Goal: Task Accomplishment & Management: Manage account settings

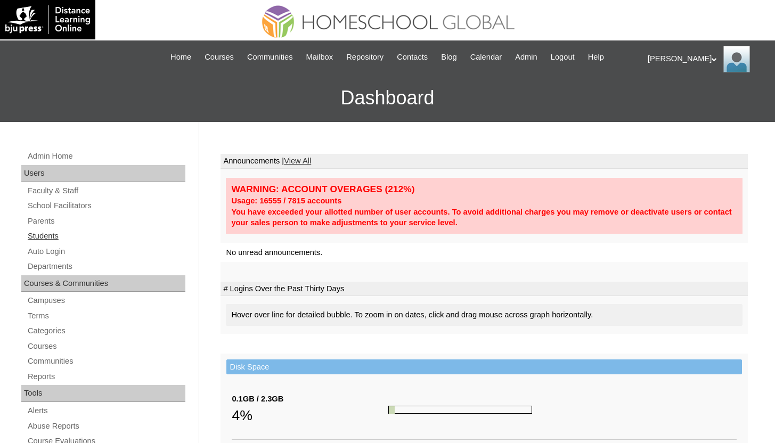
click at [45, 238] on link "Students" at bounding box center [106, 236] width 159 height 13
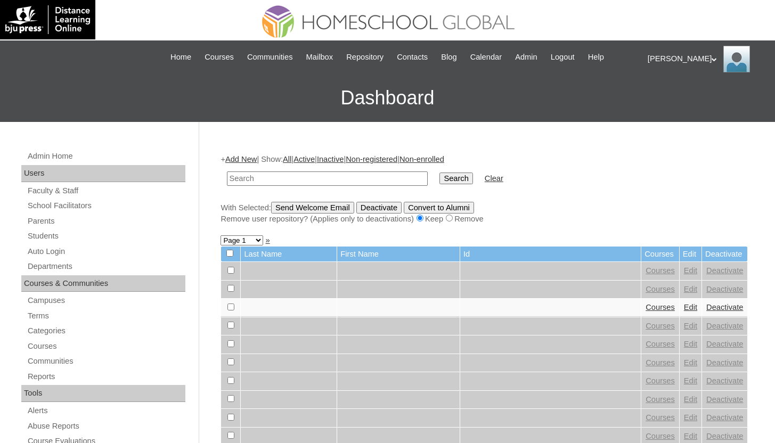
click at [367, 176] on input "text" at bounding box center [327, 179] width 201 height 14
type input "grade 10"
click at [440, 173] on input "Search" at bounding box center [456, 179] width 33 height 12
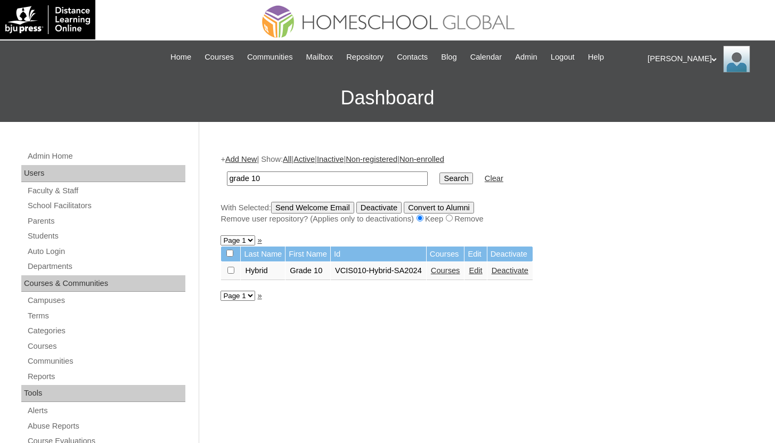
click at [255, 178] on input "grade 10" at bounding box center [327, 179] width 201 height 14
type input "grade10"
click at [440, 173] on input "Search" at bounding box center [456, 179] width 33 height 12
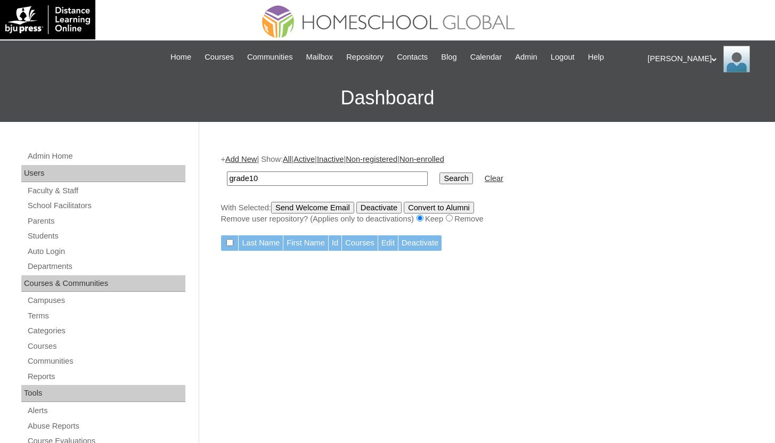
click at [304, 178] on input "grade10" at bounding box center [327, 179] width 201 height 14
type input "sample"
click at [440, 173] on input "Search" at bounding box center [456, 179] width 33 height 12
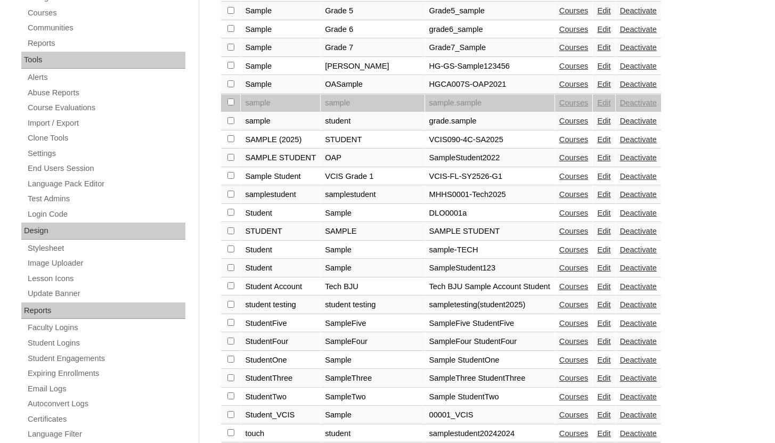
scroll to position [95, 0]
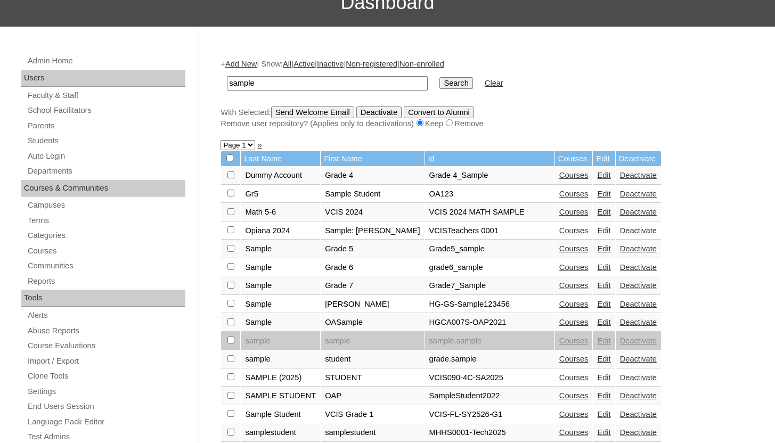
click at [268, 85] on input "sample" at bounding box center [327, 83] width 201 height 14
type input "grade10_student"
click at [440, 77] on input "Search" at bounding box center [456, 83] width 33 height 12
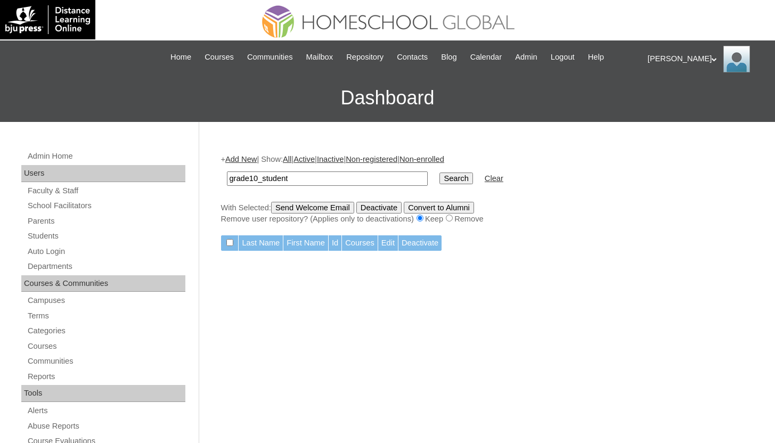
click at [351, 181] on input "grade10_student" at bounding box center [327, 179] width 201 height 14
type input "samplestudent"
click at [440, 173] on input "Search" at bounding box center [456, 179] width 33 height 12
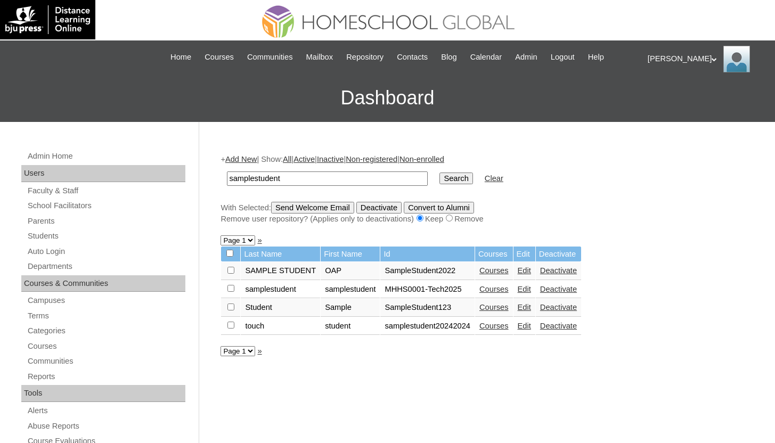
click at [531, 290] on link "Edit" at bounding box center [524, 289] width 13 height 9
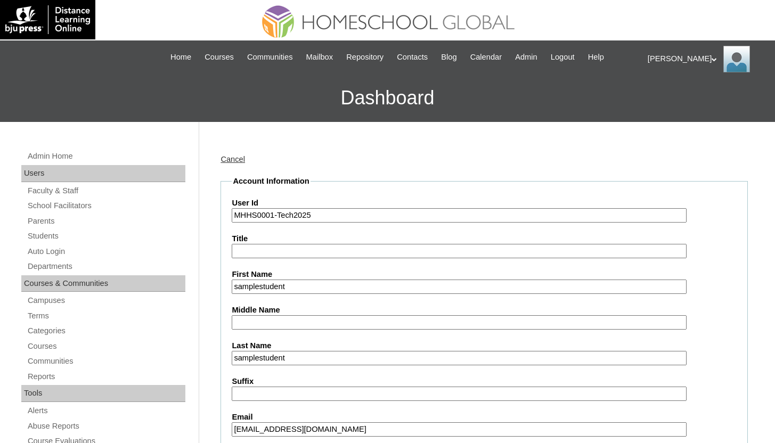
click at [301, 283] on input "samplestudent" at bounding box center [459, 287] width 454 height 14
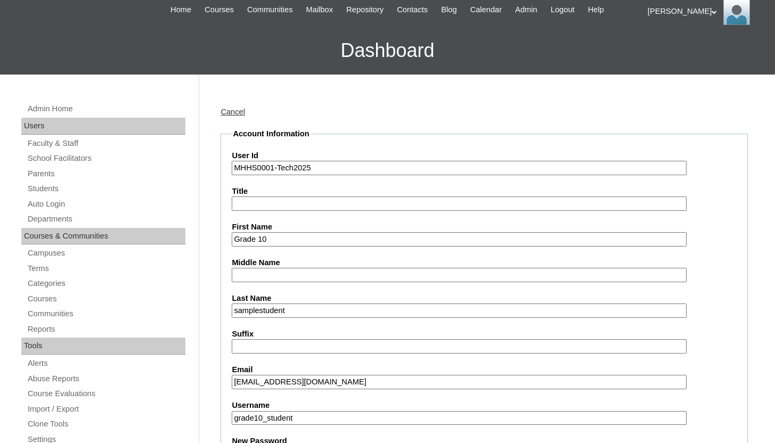
scroll to position [48, 0]
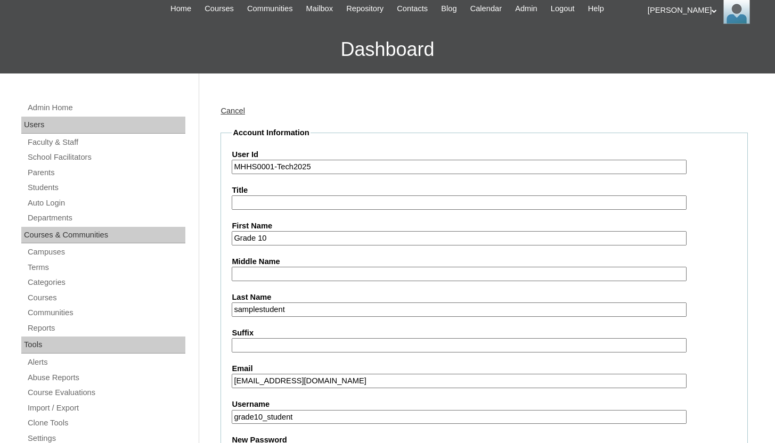
type input "Grade 10"
click at [267, 310] on input "samplestudent" at bounding box center [459, 310] width 454 height 14
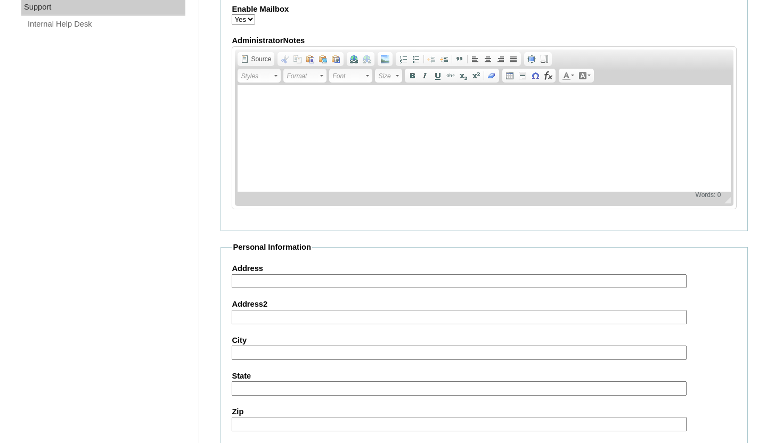
scroll to position [1180, 0]
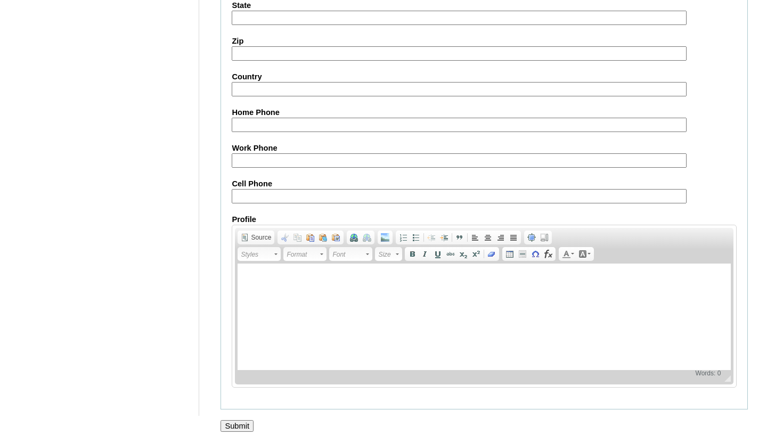
type input "Student"
click at [238, 425] on input "Submit" at bounding box center [237, 426] width 33 height 12
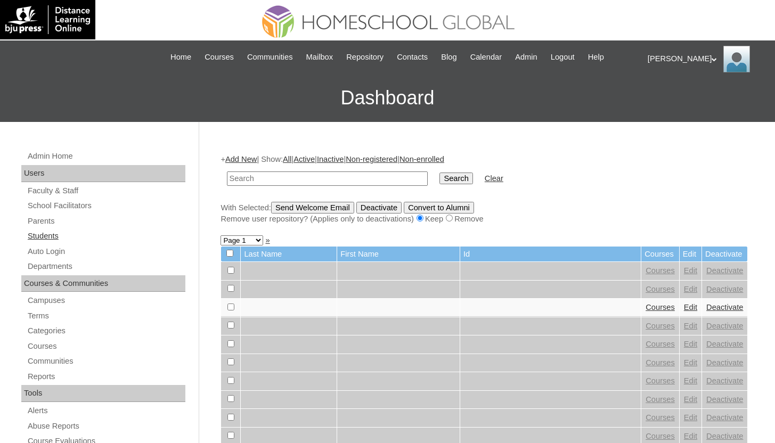
click at [60, 241] on link "Students" at bounding box center [106, 236] width 159 height 13
click at [343, 176] on input "text" at bounding box center [327, 179] width 201 height 14
type input "grade 10"
click at [440, 173] on input "Search" at bounding box center [456, 179] width 33 height 12
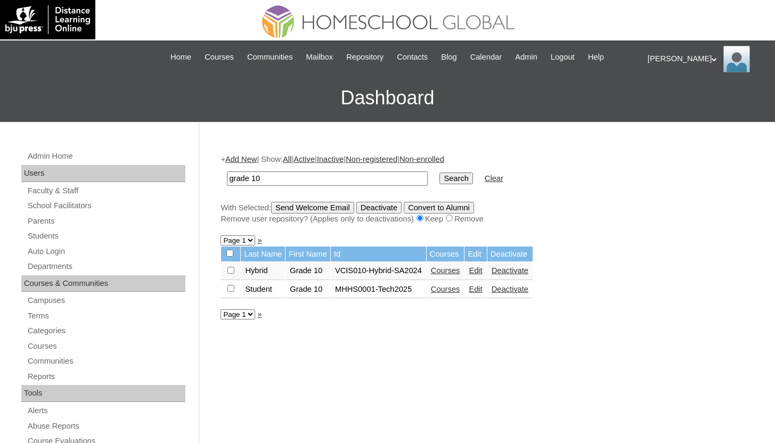
click at [460, 292] on link "Courses" at bounding box center [445, 289] width 29 height 9
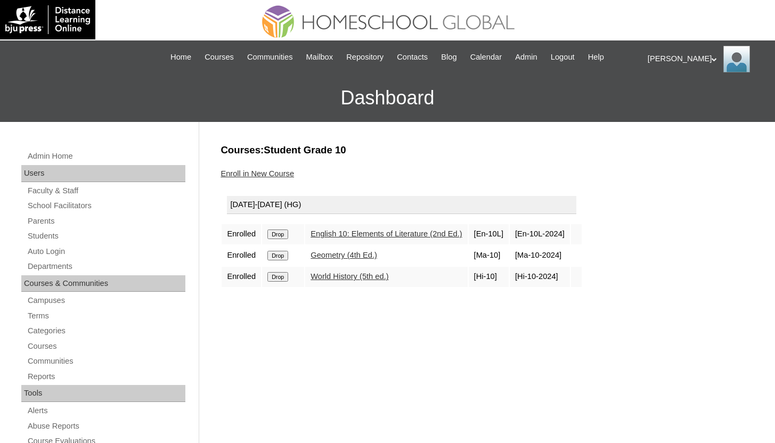
click at [285, 280] on input "Drop" at bounding box center [277, 277] width 21 height 10
click at [272, 174] on link "Enroll in New Course" at bounding box center [258, 173] width 74 height 9
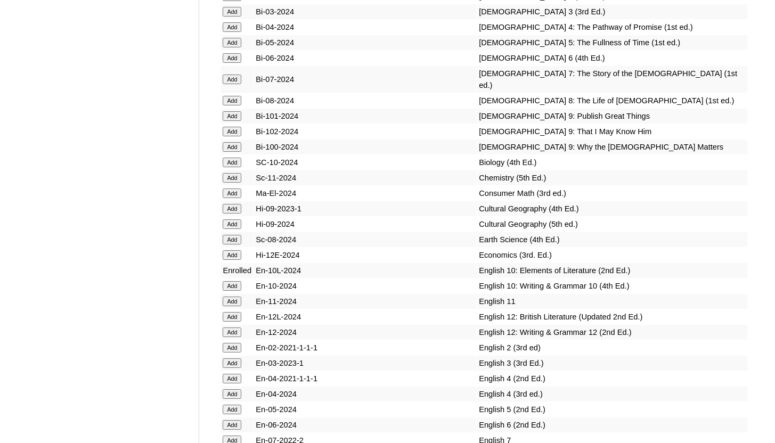
scroll to position [2853, 0]
click at [228, 213] on input "Add" at bounding box center [232, 208] width 19 height 10
